Goal: Task Accomplishment & Management: Manage account settings

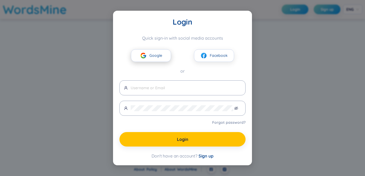
click at [157, 56] on span "Google" at bounding box center [156, 55] width 13 height 6
click at [156, 49] on button "Google" at bounding box center [151, 55] width 40 height 13
click at [157, 54] on span "Google" at bounding box center [156, 55] width 13 height 6
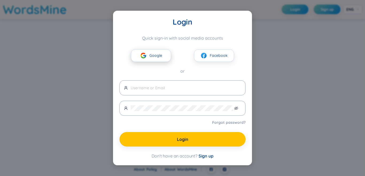
click at [157, 54] on span "Google" at bounding box center [156, 55] width 13 height 6
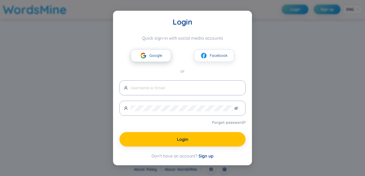
click at [157, 54] on span "Google" at bounding box center [156, 55] width 13 height 6
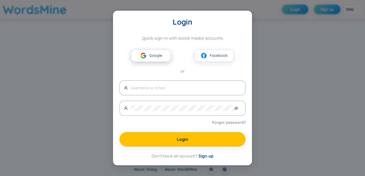
click at [157, 54] on span "Google" at bounding box center [156, 55] width 13 height 6
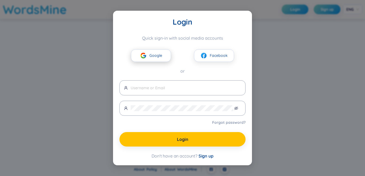
click at [157, 54] on span "Google" at bounding box center [156, 55] width 13 height 6
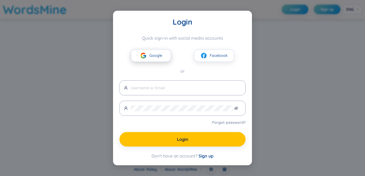
click at [157, 54] on span "Google" at bounding box center [156, 55] width 13 height 6
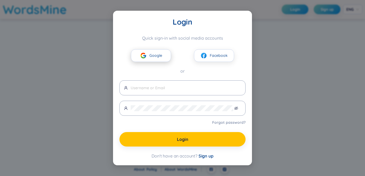
click at [157, 54] on span "Google" at bounding box center [156, 55] width 13 height 6
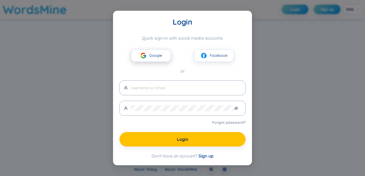
click at [157, 54] on span "Google" at bounding box center [156, 55] width 13 height 6
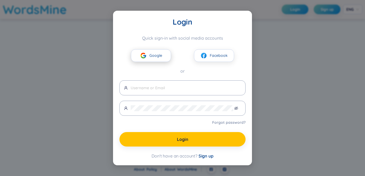
click at [157, 54] on span "Google" at bounding box center [156, 55] width 13 height 6
click at [155, 53] on span "Google" at bounding box center [156, 55] width 13 height 6
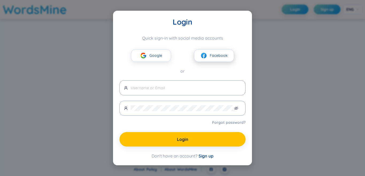
click at [206, 58] on img at bounding box center [204, 55] width 7 height 7
click at [162, 50] on button "Google" at bounding box center [151, 55] width 40 height 13
click at [150, 56] on span "Google" at bounding box center [156, 55] width 13 height 6
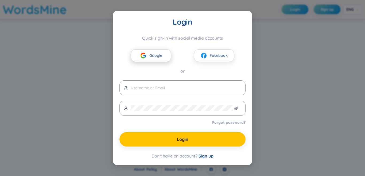
click at [150, 56] on span "Google" at bounding box center [156, 55] width 13 height 6
click at [146, 56] on img at bounding box center [143, 55] width 7 height 7
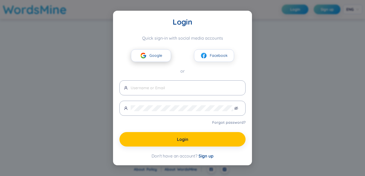
click at [146, 56] on img at bounding box center [143, 55] width 7 height 7
click at [146, 75] on div "Login Quick sign-in with social media accounts Google Facebook or Forgot passwo…" at bounding box center [183, 87] width 126 height 141
click at [146, 55] on img at bounding box center [143, 55] width 7 height 7
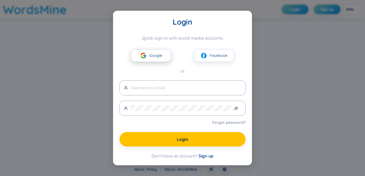
click at [146, 55] on img at bounding box center [143, 55] width 7 height 7
click at [203, 154] on span "Sign up" at bounding box center [206, 155] width 15 height 5
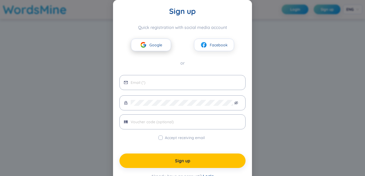
click at [157, 49] on button "Google" at bounding box center [151, 45] width 40 height 13
click at [150, 44] on span "Google" at bounding box center [156, 45] width 13 height 6
click at [214, 41] on button "Facebook" at bounding box center [214, 45] width 40 height 13
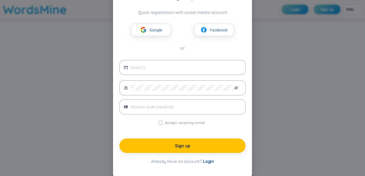
scroll to position [17, 0]
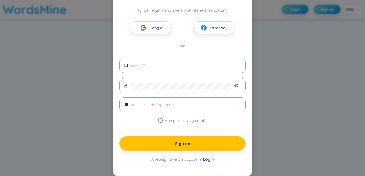
click at [207, 161] on span "Login" at bounding box center [208, 158] width 11 height 5
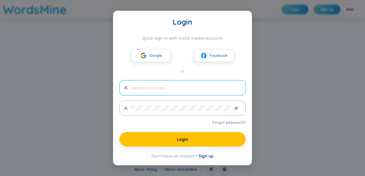
scroll to position [0, 0]
click at [159, 59] on button "Google" at bounding box center [151, 55] width 40 height 13
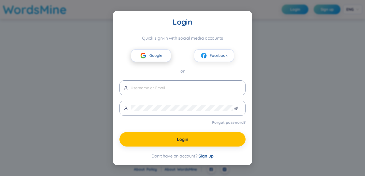
click at [159, 59] on button "Google" at bounding box center [151, 55] width 40 height 13
drag, startPoint x: 24, startPoint y: 6, endPoint x: 19, endPoint y: 1, distance: 7.4
click at [23, 6] on div "Login Quick sign-in with social media accounts Google Facebook or Forgot passwo…" at bounding box center [182, 88] width 365 height 176
click at [145, 48] on div "Google Facebook" at bounding box center [183, 51] width 126 height 21
click at [151, 59] on button "Google" at bounding box center [151, 55] width 40 height 13
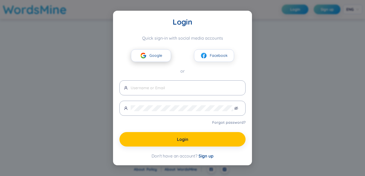
click at [151, 59] on button "Google" at bounding box center [151, 55] width 40 height 13
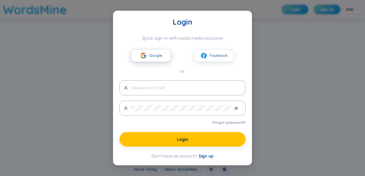
click at [151, 59] on button "Google" at bounding box center [151, 55] width 40 height 13
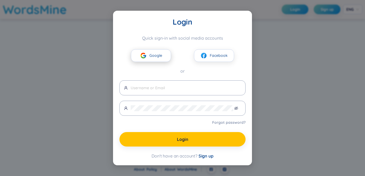
click at [151, 59] on button "Google" at bounding box center [151, 55] width 40 height 13
drag, startPoint x: 148, startPoint y: 36, endPoint x: 152, endPoint y: 53, distance: 16.9
click at [148, 37] on div "Quick sign-in with social media accounts" at bounding box center [183, 37] width 126 height 5
click at [152, 53] on span "Google" at bounding box center [156, 55] width 13 height 6
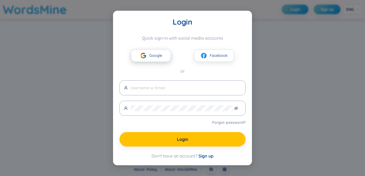
click at [152, 53] on span "Google" at bounding box center [156, 55] width 13 height 6
click at [148, 54] on button "Google" at bounding box center [151, 55] width 40 height 13
click at [150, 54] on span "Google" at bounding box center [156, 55] width 13 height 6
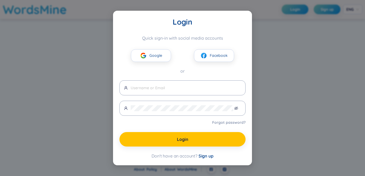
click at [168, 64] on div "Quick sign-in with social media accounts Google Facebook or" at bounding box center [183, 54] width 126 height 39
click at [150, 52] on button "Google" at bounding box center [151, 55] width 40 height 13
click at [174, 93] on span at bounding box center [183, 87] width 126 height 15
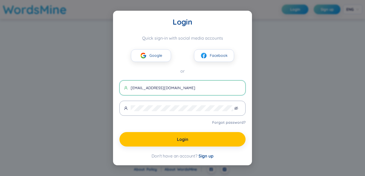
type input "[EMAIL_ADDRESS][DOMAIN_NAME]"
click at [235, 124] on link "Forgot password?" at bounding box center [228, 122] width 33 height 5
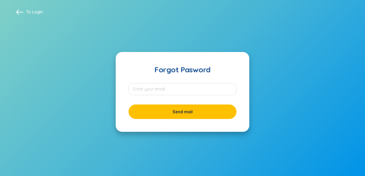
type input "[EMAIL_ADDRESS][DOMAIN_NAME]"
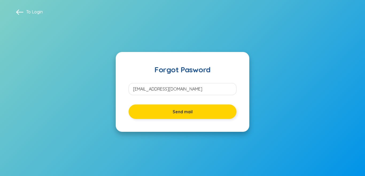
click at [185, 112] on span "Send mail" at bounding box center [183, 112] width 20 height 6
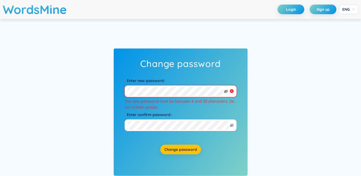
click at [225, 92] on icon "eye-invisible" at bounding box center [226, 91] width 4 height 3
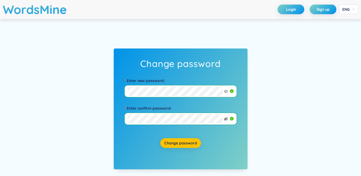
click at [224, 119] on icon "eye-invisible" at bounding box center [226, 119] width 4 height 4
click at [224, 119] on icon "eye" at bounding box center [226, 119] width 4 height 4
click at [192, 140] on button "Change password" at bounding box center [180, 143] width 41 height 10
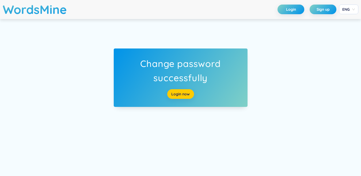
click at [183, 94] on link "Login now" at bounding box center [180, 94] width 18 height 6
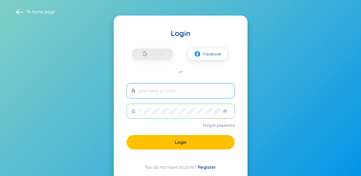
click at [160, 92] on input "text" at bounding box center [184, 91] width 92 height 6
type input "[EMAIL_ADDRESS][DOMAIN_NAME]"
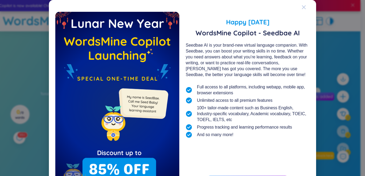
click at [302, 7] on icon "Close" at bounding box center [304, 7] width 4 height 4
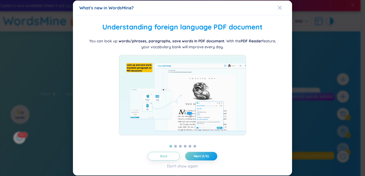
click at [279, 8] on icon "Close" at bounding box center [280, 8] width 4 height 4
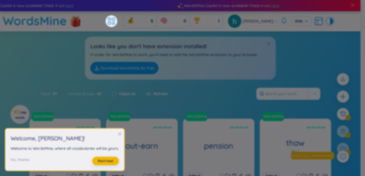
click at [116, 134] on h2 "Welcome , [PERSON_NAME] !" at bounding box center [65, 138] width 108 height 9
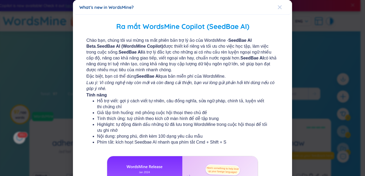
click at [278, 6] on icon "Close" at bounding box center [280, 7] width 4 height 4
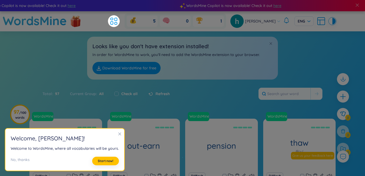
click at [255, 95] on div "Total : 97 Current Group : All Check all Refresh" at bounding box center [183, 96] width 334 height 23
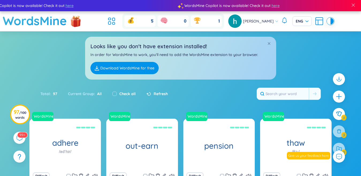
scroll to position [129, 0]
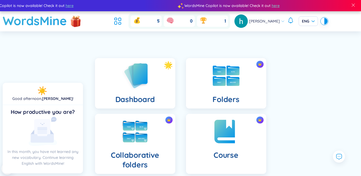
scroll to position [152, 0]
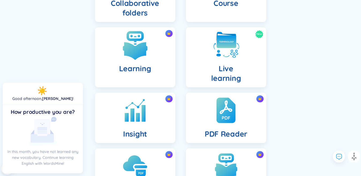
click at [123, 71] on h4 "Learning" at bounding box center [135, 69] width 32 height 10
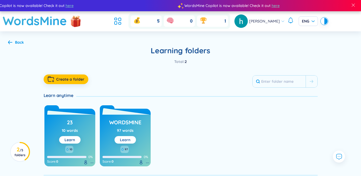
click at [128, 141] on link "Learn" at bounding box center [125, 139] width 10 height 5
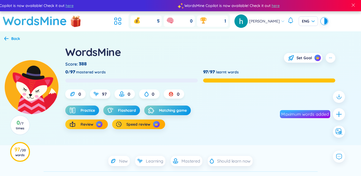
scroll to position [53, 0]
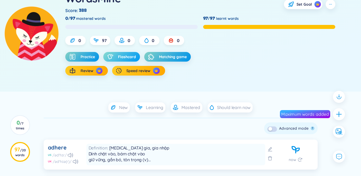
click at [130, 57] on span "Flashcard" at bounding box center [127, 56] width 18 height 5
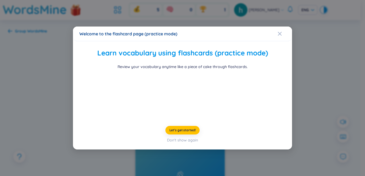
click at [281, 48] on div "Learn vocabulary using flashcards (practice mode) Review your vocabulary anytim…" at bounding box center [183, 82] width 204 height 68
click at [278, 32] on icon "Close" at bounding box center [280, 34] width 4 height 4
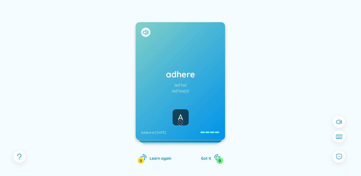
scroll to position [43, 0]
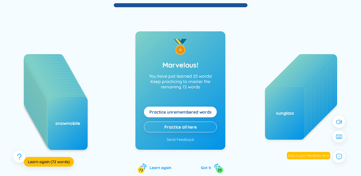
click at [182, 115] on button "Practice unremembered words" at bounding box center [180, 111] width 73 height 11
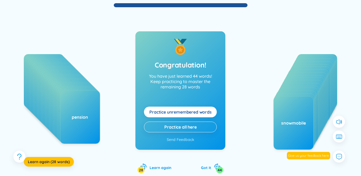
click at [195, 109] on span "Practice unremembered words" at bounding box center [180, 112] width 62 height 6
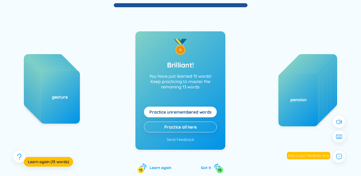
click at [197, 108] on button "Practice unremembered words" at bounding box center [180, 111] width 73 height 11
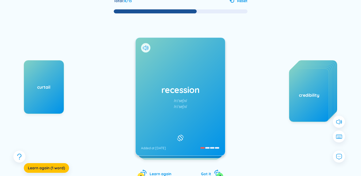
scroll to position [37, 0]
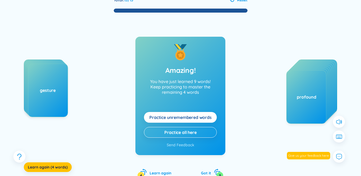
click at [171, 116] on span "Practice unremembered words" at bounding box center [180, 117] width 62 height 6
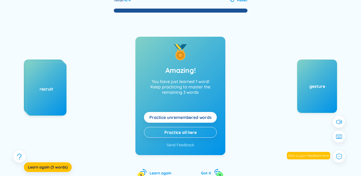
click at [172, 115] on span "Practice unremembered words" at bounding box center [180, 117] width 62 height 6
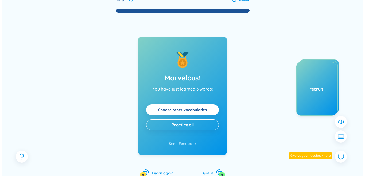
scroll to position [0, 0]
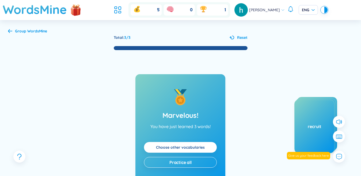
click at [38, 29] on b "WordsMine" at bounding box center [37, 31] width 20 height 5
click at [41, 6] on h1 "WordsMine" at bounding box center [35, 9] width 64 height 19
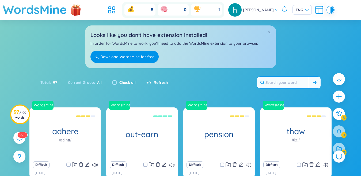
click at [269, 76] on input "text" at bounding box center [283, 82] width 52 height 12
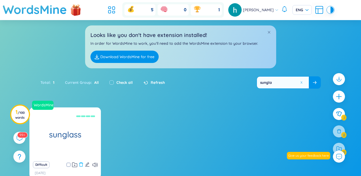
type input "sungla"
click at [81, 164] on icon "delete" at bounding box center [81, 164] width 5 height 5
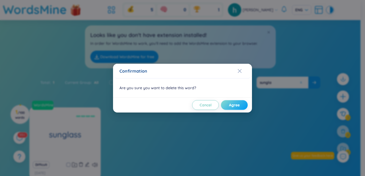
click at [233, 108] on button "Agree" at bounding box center [234, 105] width 27 height 10
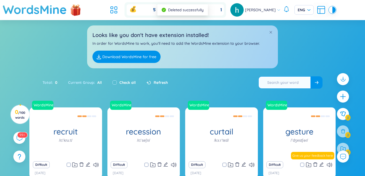
click at [300, 82] on body "WordsMine Copilot is now available! Check it out here WordsMine Copilot is now …" at bounding box center [182, 88] width 365 height 176
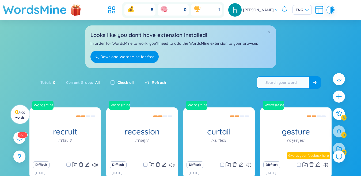
click at [300, 82] on input "text" at bounding box center [283, 82] width 52 height 12
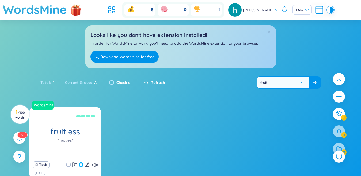
type input "fruit"
click at [82, 163] on icon "delete" at bounding box center [81, 164] width 5 height 5
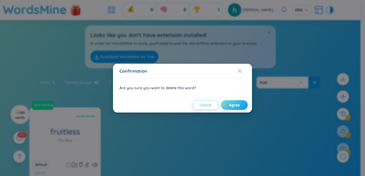
click at [241, 106] on button "Agree" at bounding box center [234, 105] width 27 height 10
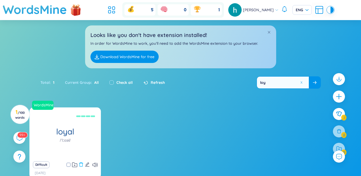
type input "loy"
click at [82, 163] on icon "delete" at bounding box center [81, 164] width 4 height 4
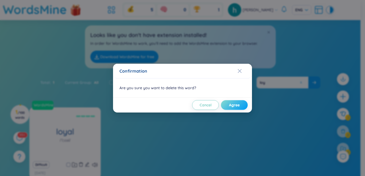
click at [228, 104] on button "Agree" at bounding box center [234, 105] width 27 height 10
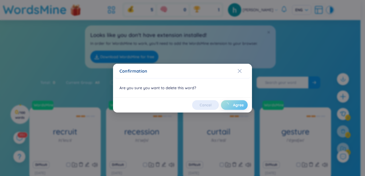
click at [301, 83] on div "Confirmation Are you sure you want to delete this word? Cancel Agree" at bounding box center [182, 88] width 365 height 176
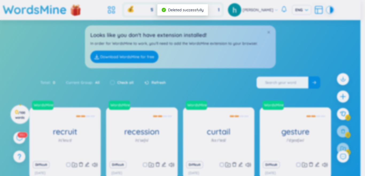
click at [300, 83] on input "text" at bounding box center [283, 82] width 52 height 12
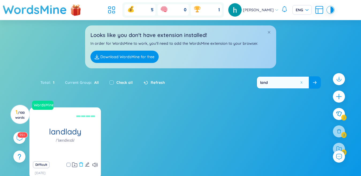
type input "land"
click at [81, 165] on icon "delete" at bounding box center [81, 164] width 5 height 5
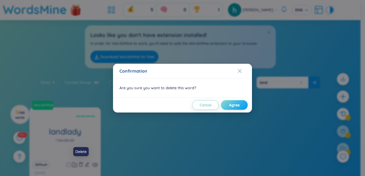
click at [236, 108] on button "Agree" at bounding box center [234, 105] width 27 height 10
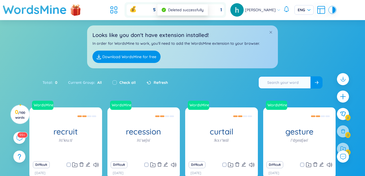
click at [296, 83] on input "text" at bounding box center [285, 82] width 52 height 12
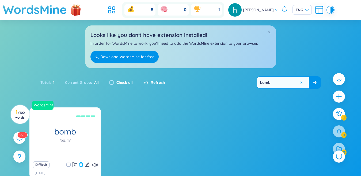
type input "bomb"
click at [81, 164] on icon "delete" at bounding box center [81, 164] width 5 height 5
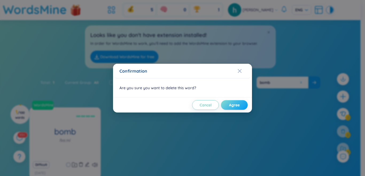
click at [233, 108] on button "Agree" at bounding box center [234, 105] width 27 height 10
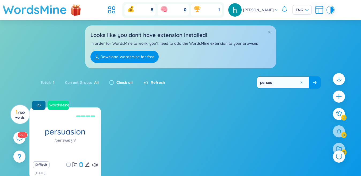
type input "persua"
click at [81, 162] on button at bounding box center [81, 164] width 5 height 7
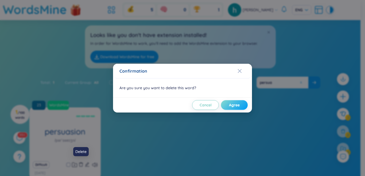
click at [234, 107] on span "Agree" at bounding box center [234, 104] width 11 height 5
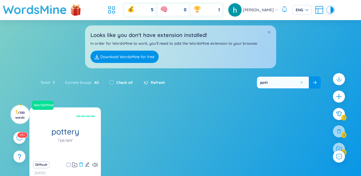
type input "pott"
click at [82, 164] on icon "delete" at bounding box center [81, 164] width 5 height 5
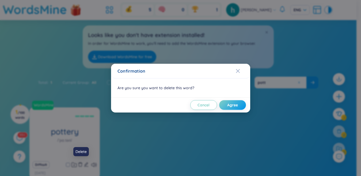
click at [237, 110] on div "Cancel Agree" at bounding box center [180, 104] width 139 height 15
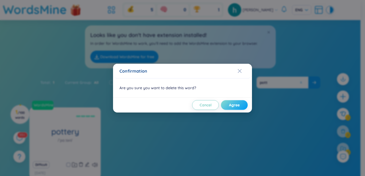
click at [236, 103] on span "Agree" at bounding box center [234, 104] width 11 height 5
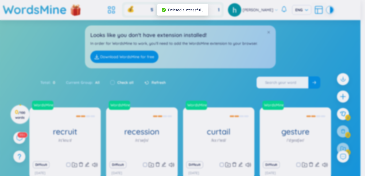
click at [301, 83] on body "WordsMine Copilot is now available! Check it out here WordsMine Copilot is now …" at bounding box center [180, 88] width 361 height 176
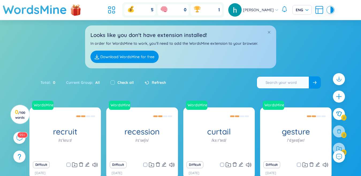
click at [305, 81] on input "text" at bounding box center [283, 82] width 52 height 12
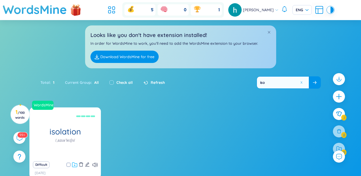
type input "iso"
click at [77, 164] on icon at bounding box center [74, 164] width 5 height 4
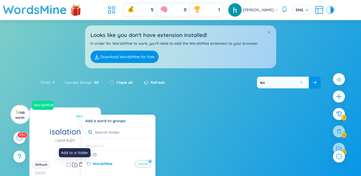
click at [202, 108] on div "WordsMine isolation /ˌaɪsəˈleɪʃn/ sự cô lập, sự cách ly (n) Eg: He retired and …" at bounding box center [180, 146] width 302 height 78
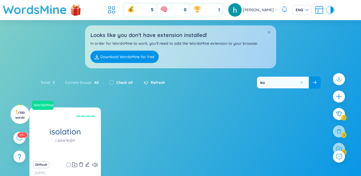
click at [81, 163] on icon "delete" at bounding box center [81, 164] width 4 height 4
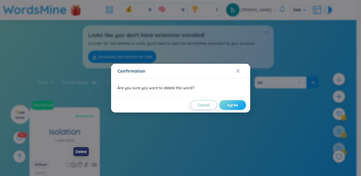
click at [229, 105] on span "Agree" at bounding box center [232, 104] width 11 height 5
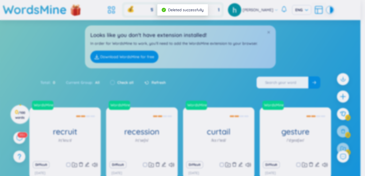
click at [301, 82] on body "WordsMine Copilot is now available! Check it out here WordsMine Copilot is now …" at bounding box center [180, 88] width 361 height 176
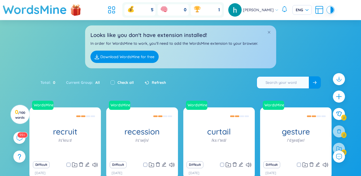
click at [301, 82] on input "text" at bounding box center [283, 82] width 52 height 12
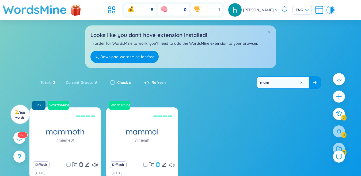
type input "mam"
click at [157, 165] on icon "delete" at bounding box center [157, 164] width 5 height 5
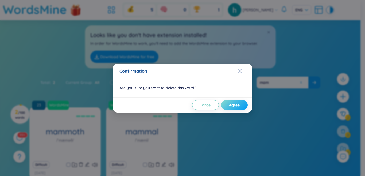
click at [237, 106] on span "Agree" at bounding box center [234, 104] width 11 height 5
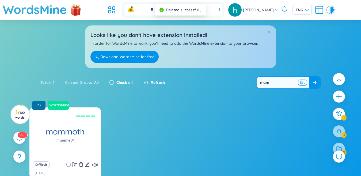
click at [301, 82] on button at bounding box center [302, 82] width 8 height 7
click at [291, 82] on input "text" at bounding box center [283, 82] width 52 height 12
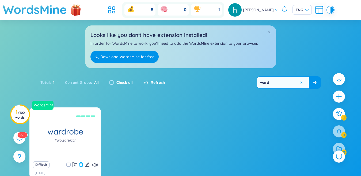
type input "ward"
click at [82, 163] on icon "delete" at bounding box center [81, 164] width 4 height 4
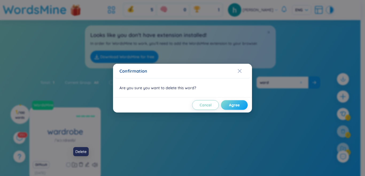
click at [237, 107] on span "Agree" at bounding box center [234, 104] width 11 height 5
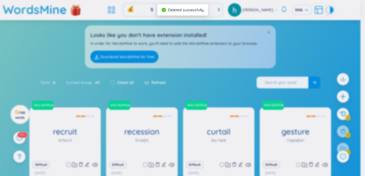
click at [301, 83] on div "Confirmation Are you sure you want to delete this word? Cancel Agree" at bounding box center [182, 88] width 365 height 176
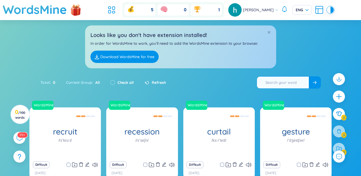
click at [297, 83] on input "text" at bounding box center [283, 82] width 52 height 12
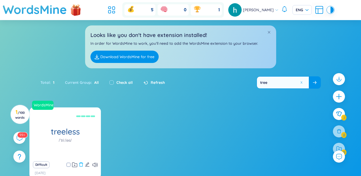
type input "tree"
click at [81, 165] on icon "delete" at bounding box center [81, 164] width 5 height 5
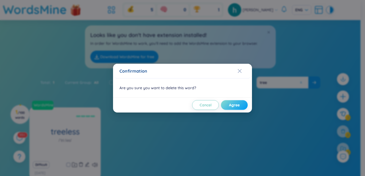
click at [226, 104] on button "Agree" at bounding box center [234, 105] width 27 height 10
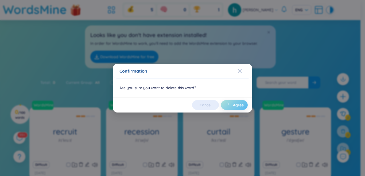
click at [280, 82] on body "WordsMine Copilot is now available! Check it out here WordsMine Copilot is now …" at bounding box center [180, 88] width 361 height 176
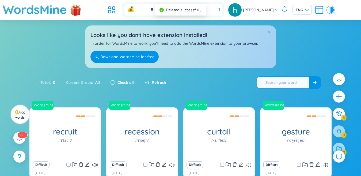
click at [282, 78] on input "text" at bounding box center [283, 82] width 52 height 12
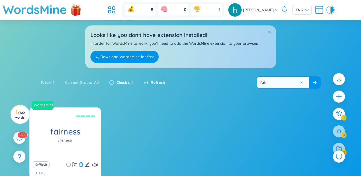
type input "fair"
click at [82, 162] on icon "delete" at bounding box center [81, 164] width 5 height 5
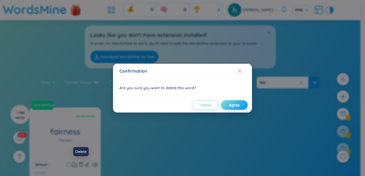
click at [232, 105] on span "Agree" at bounding box center [234, 104] width 11 height 5
